Goal: Task Accomplishment & Management: Manage account settings

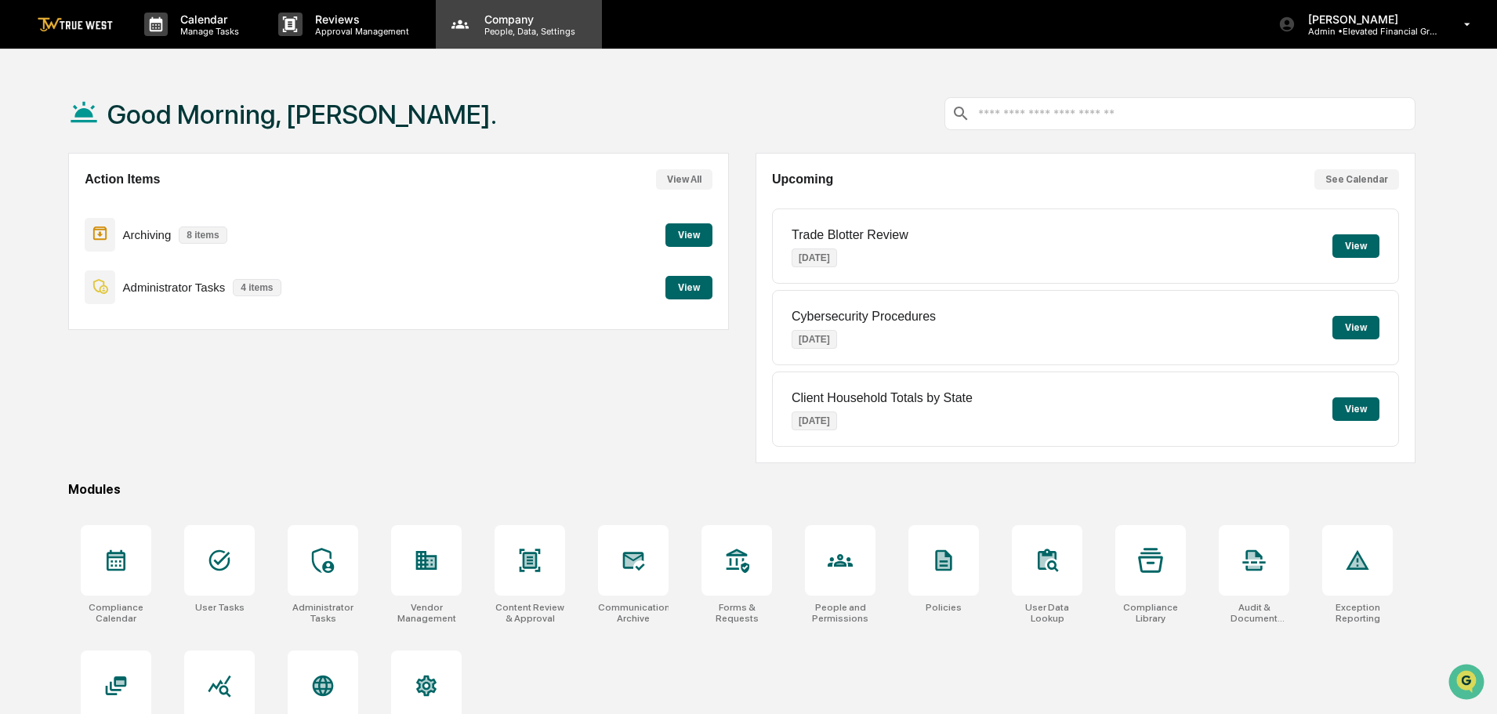
click at [506, 24] on p "Company" at bounding box center [527, 19] width 111 height 13
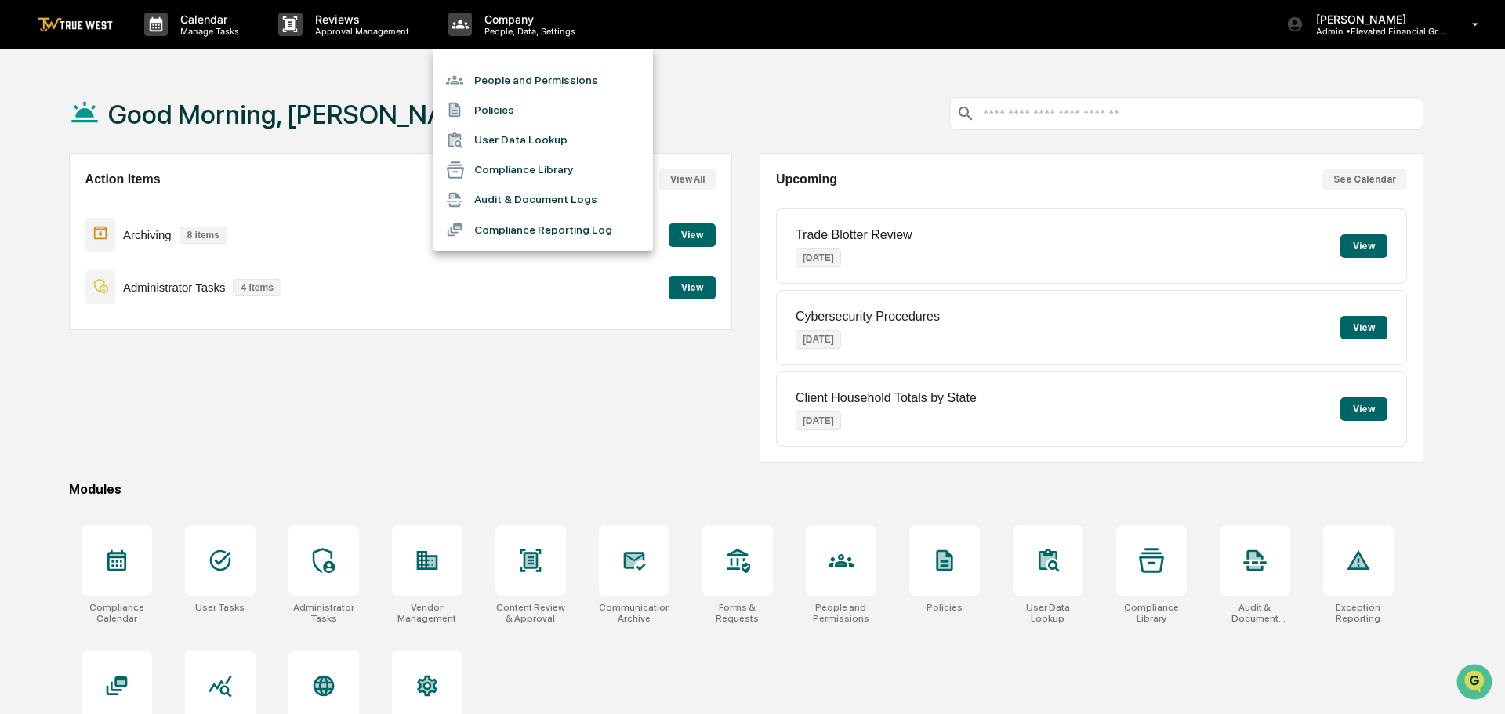
click at [506, 79] on li "People and Permissions" at bounding box center [542, 80] width 219 height 30
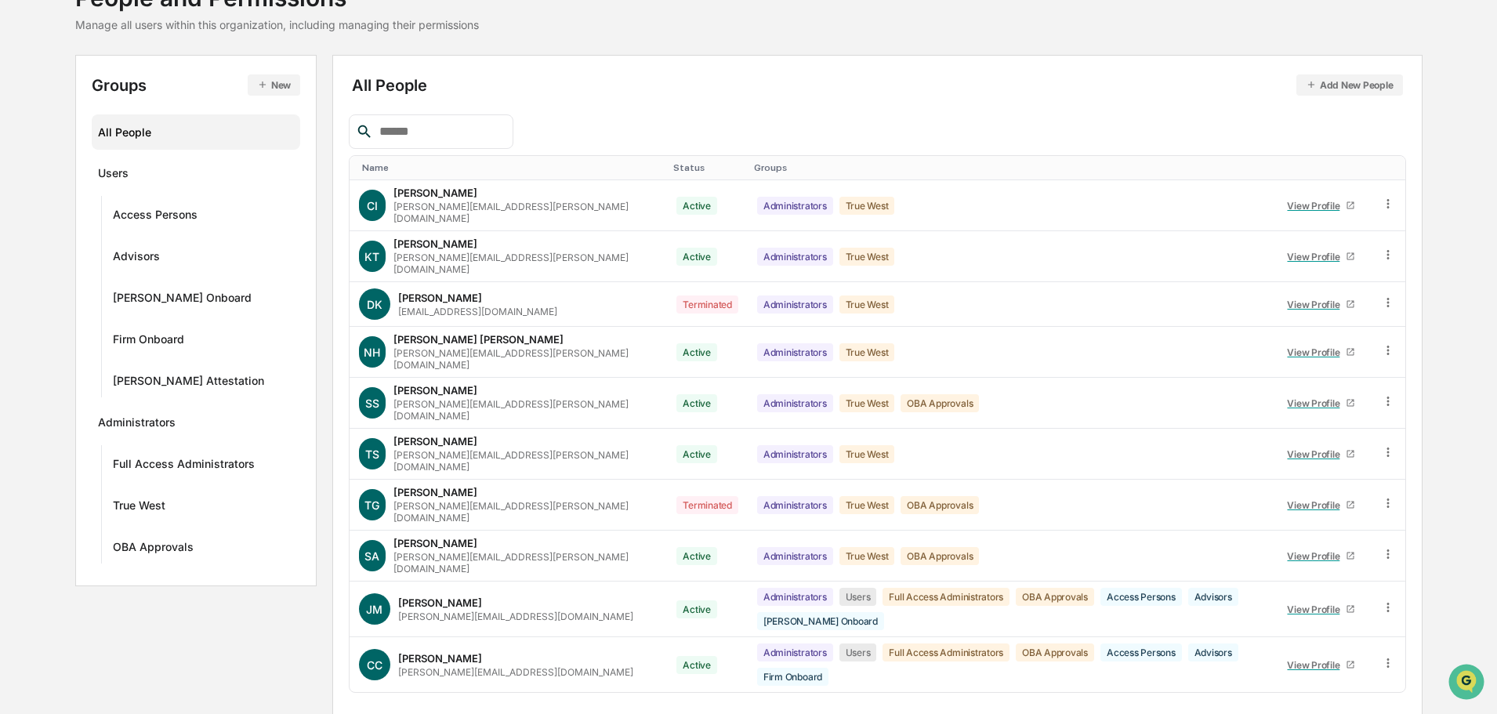
scroll to position [243, 0]
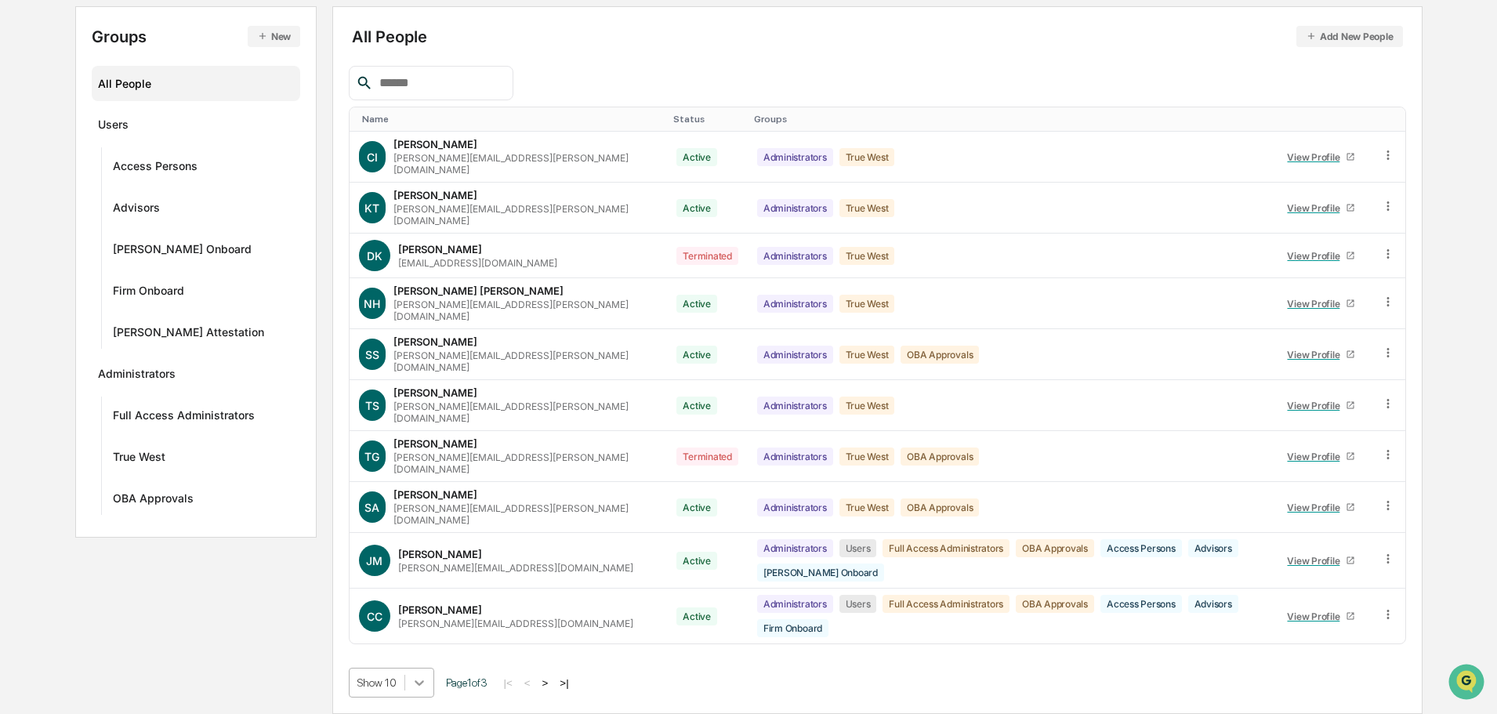
click at [415, 687] on body "Calendar Manage Tasks Reviews Approval Management Company People, Data, Setting…" at bounding box center [748, 272] width 1497 height 884
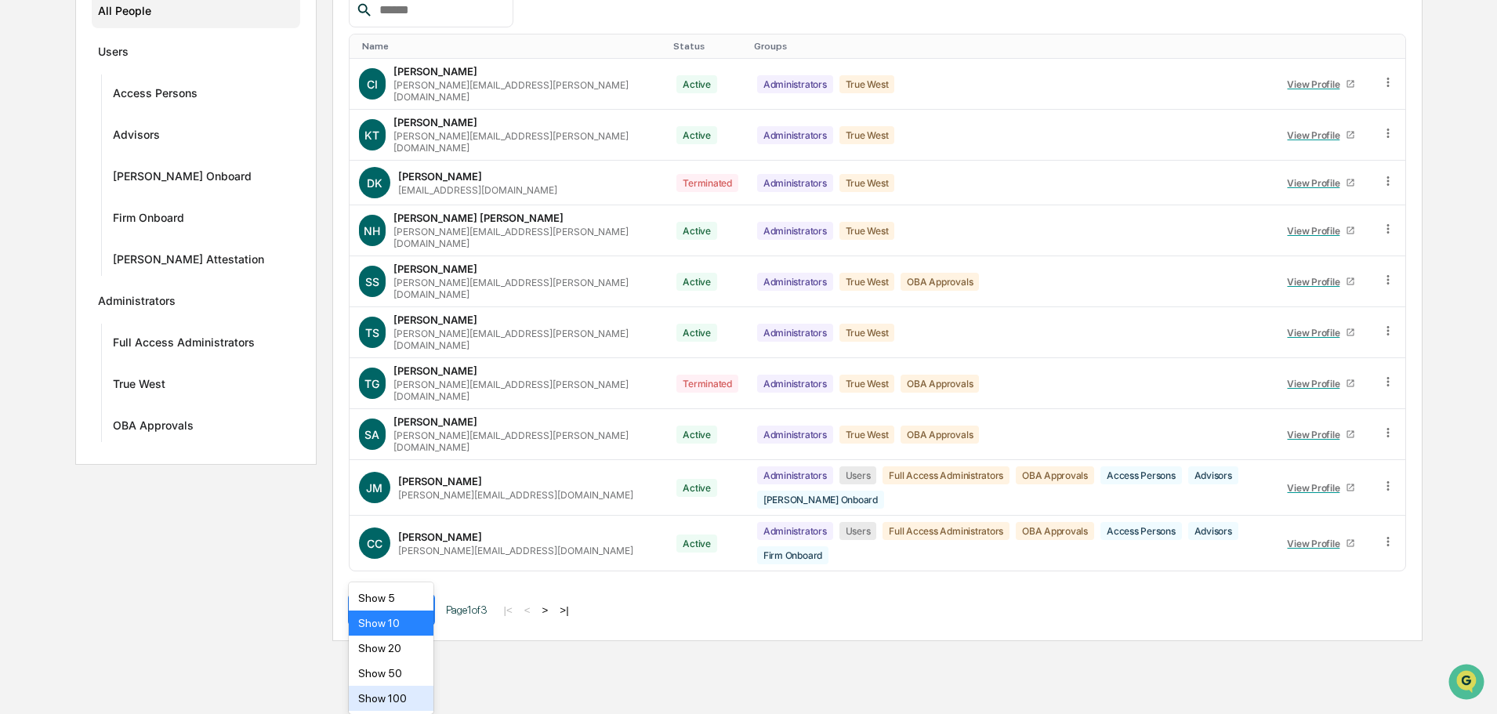
click at [388, 694] on div "Show 100" at bounding box center [391, 698] width 85 height 25
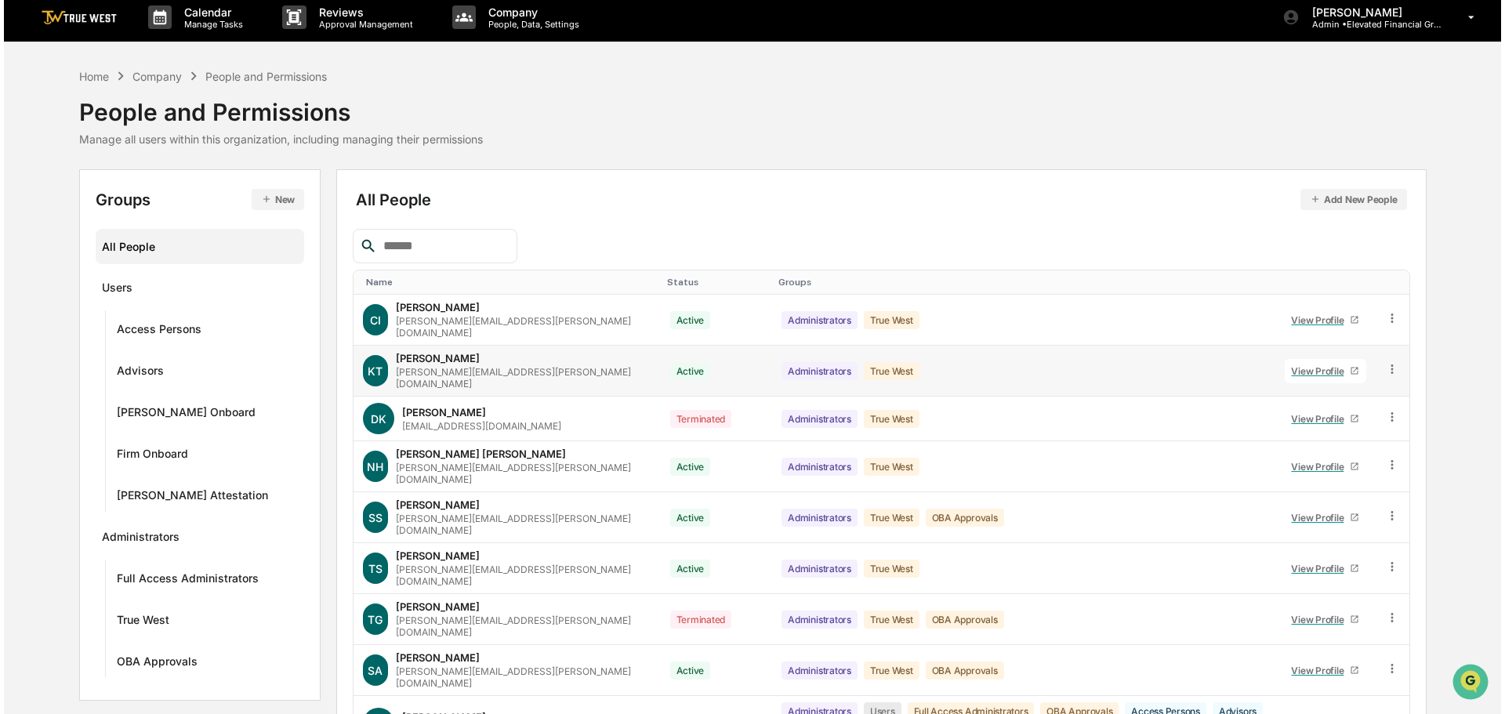
scroll to position [0, 0]
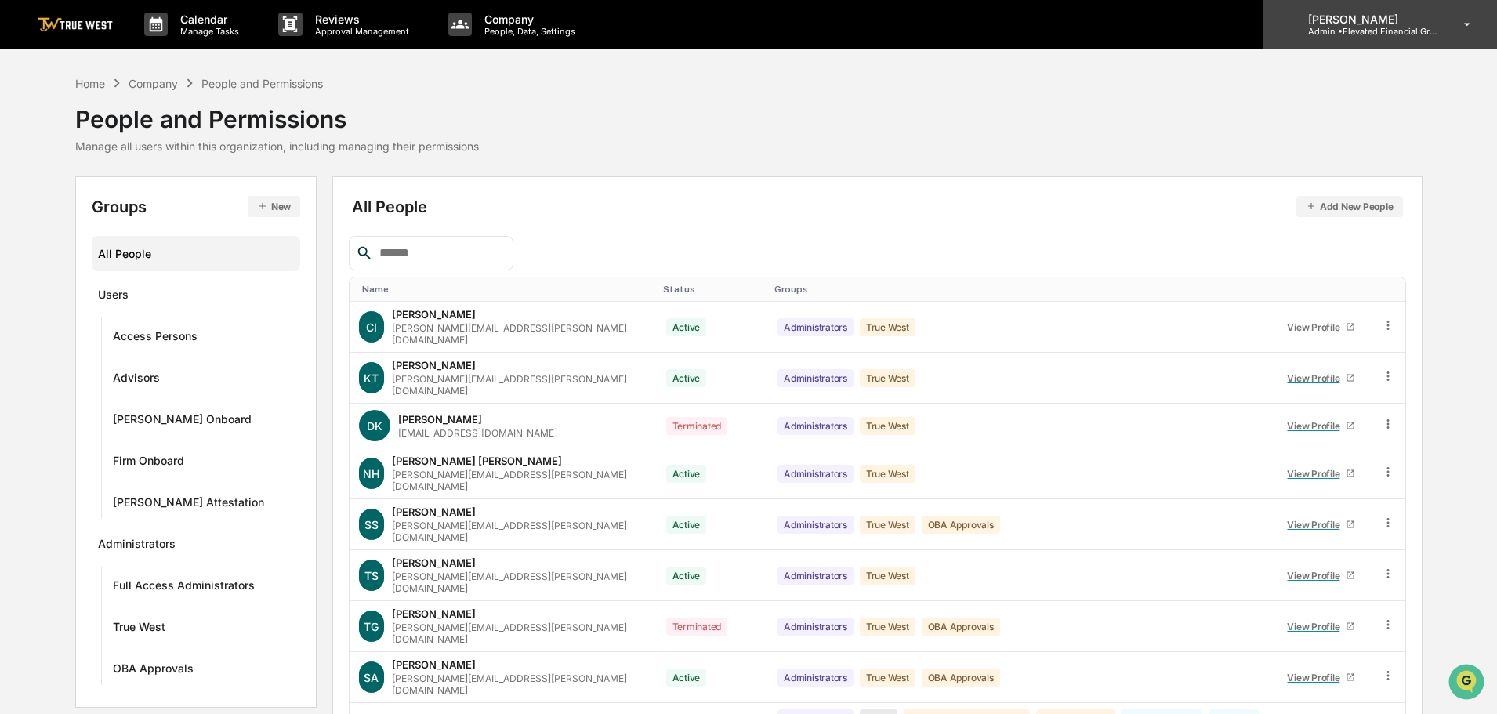
click at [1371, 26] on p "Admin • Elevated Financial Group" at bounding box center [1368, 31] width 146 height 11
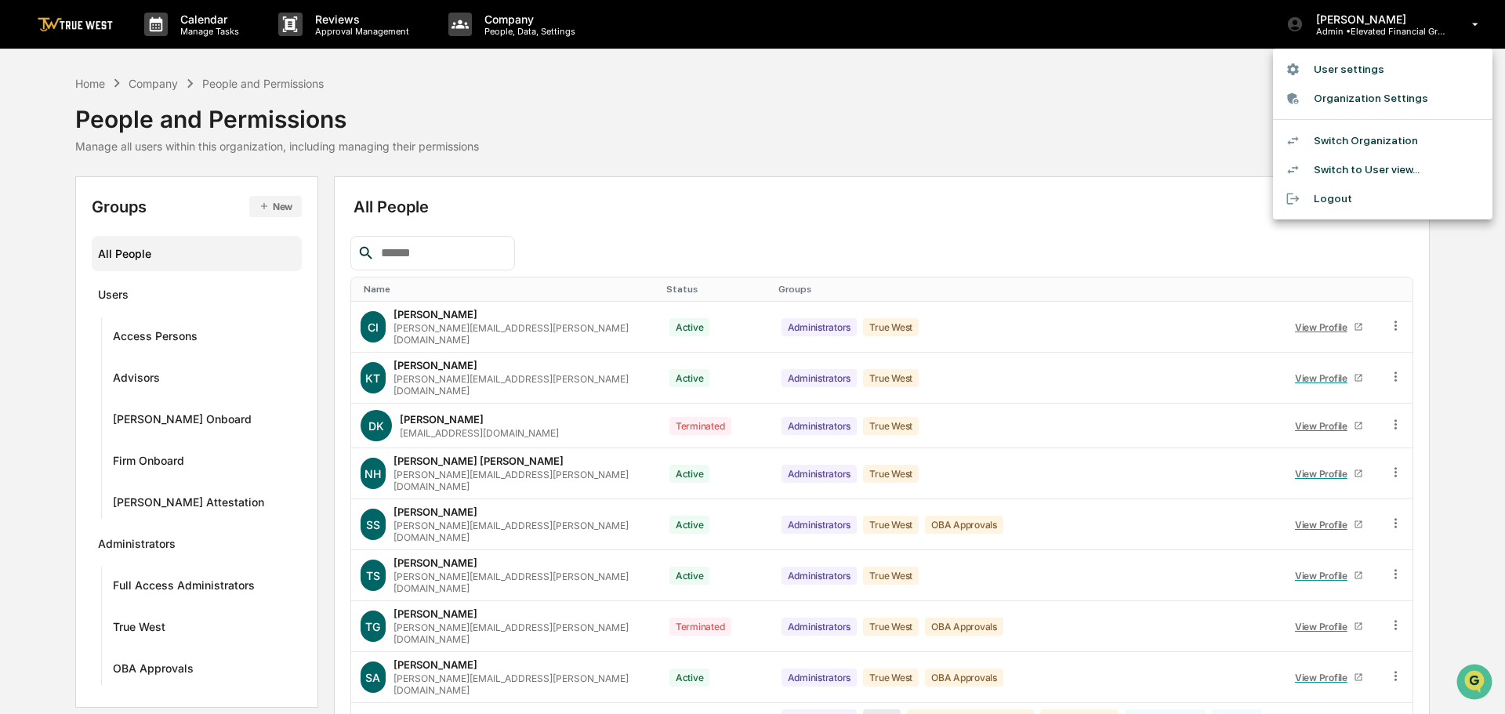
click at [1347, 143] on li "Switch Organization" at bounding box center [1382, 140] width 219 height 29
